Goal: Task Accomplishment & Management: Manage account settings

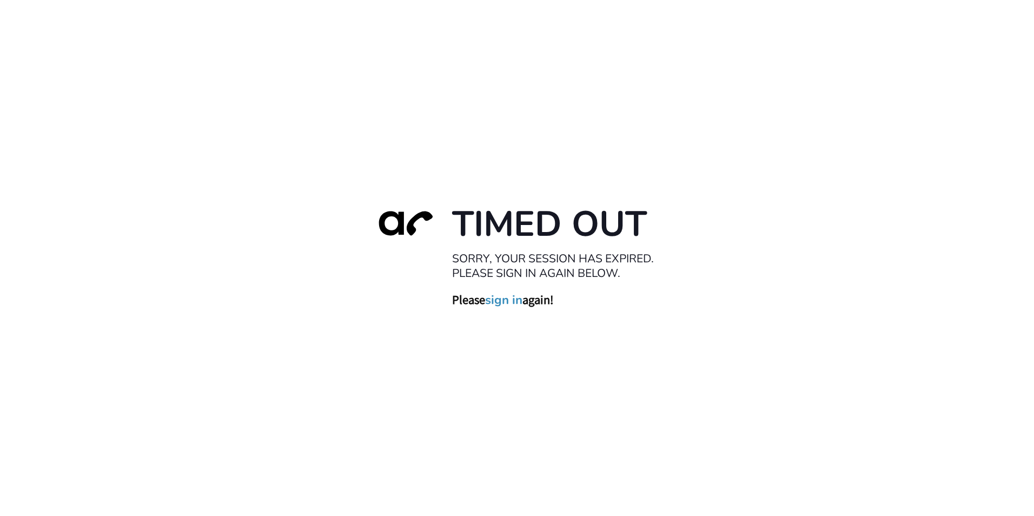
click at [495, 300] on link "sign in" at bounding box center [503, 300] width 37 height 15
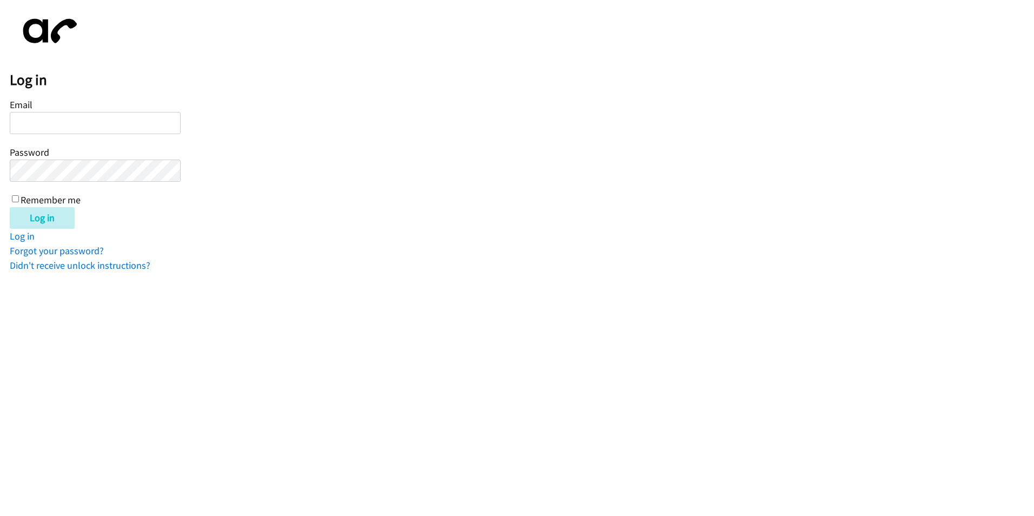
click at [115, 123] on input "Email" at bounding box center [95, 123] width 171 height 22
click at [81, 195] on nordpass-icon at bounding box center [81, 199] width 0 height 9
click at [0, 273] on nordpass-autofill-portal at bounding box center [0, 273] width 0 height 0
click at [81, 195] on nordpass-icon at bounding box center [81, 199] width 0 height 9
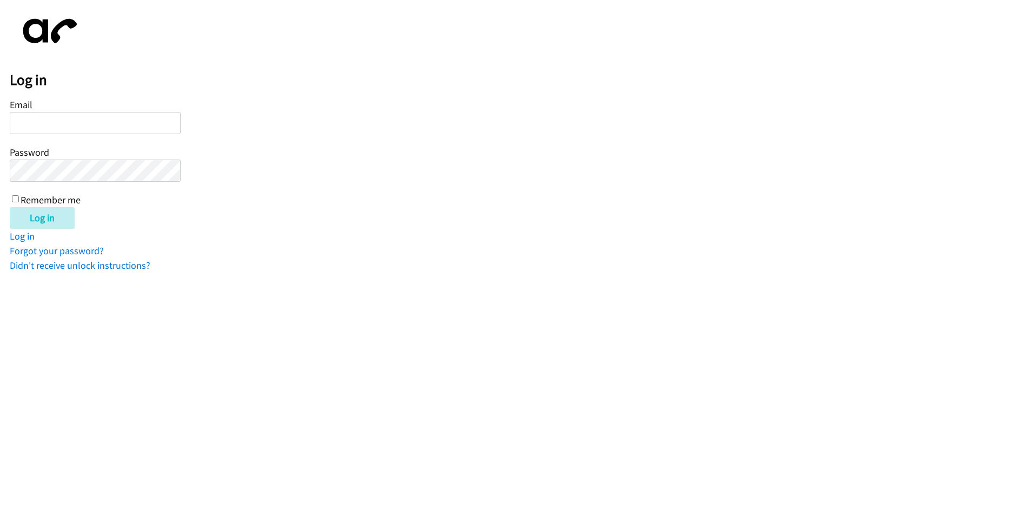
click at [0, 273] on nordpass-autofill-portal at bounding box center [0, 273] width 0 height 0
click at [358, 154] on form "Email Password Remember me Log in" at bounding box center [522, 162] width 1024 height 133
click at [17, 201] on input "Remember me" at bounding box center [15, 198] width 7 height 7
checkbox input "true"
click at [81, 195] on nordpass-icon at bounding box center [81, 199] width 0 height 9
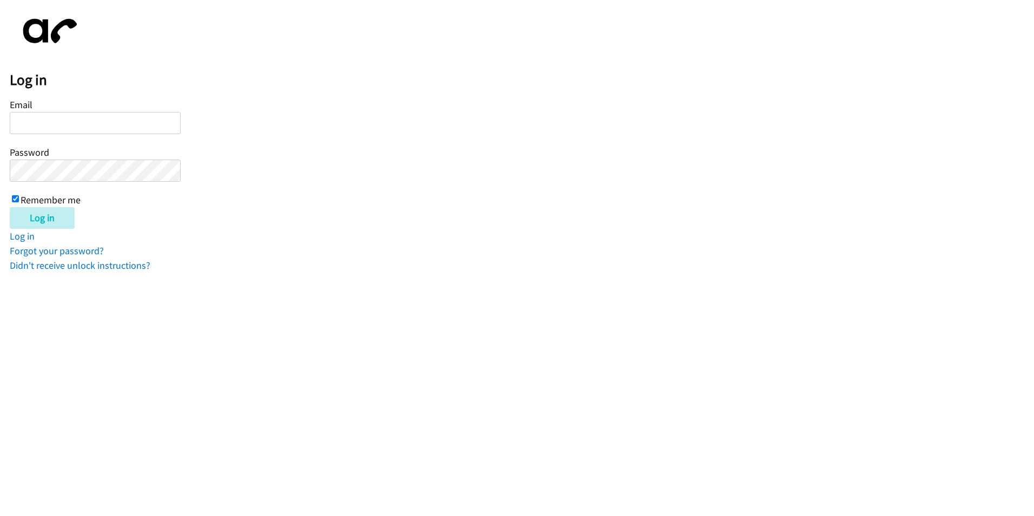
click at [0, 273] on nordpass-autofill-portal at bounding box center [0, 273] width 0 height 0
click at [310, 195] on form "Email Password Remember me Log in" at bounding box center [522, 162] width 1024 height 133
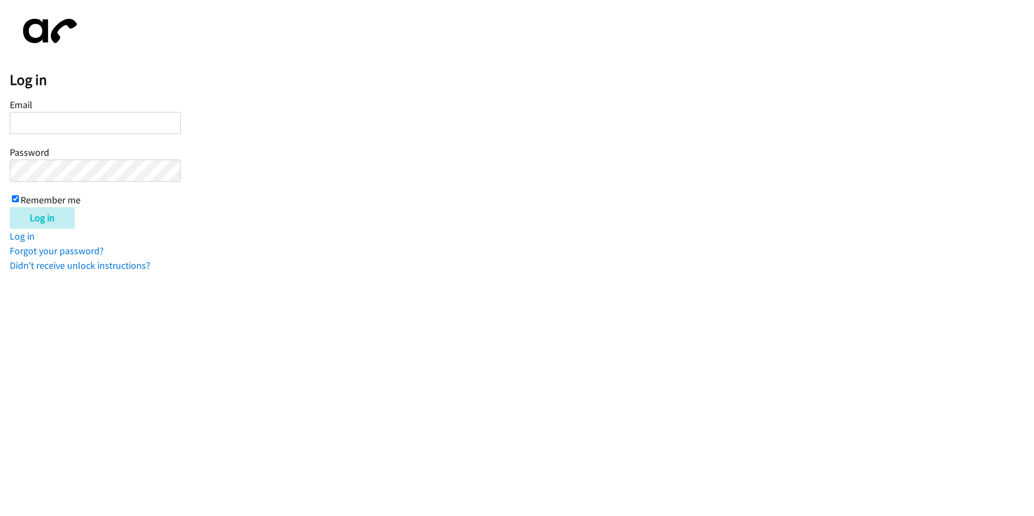
click at [65, 127] on input "Email" at bounding box center [95, 123] width 171 height 22
click at [342, 117] on form "Email Password Remember me Log in" at bounding box center [522, 162] width 1024 height 133
click at [81, 195] on nordpass-icon at bounding box center [81, 199] width 0 height 9
click at [307, 214] on div "Log in" at bounding box center [522, 218] width 1024 height 22
